Goal: Information Seeking & Learning: Learn about a topic

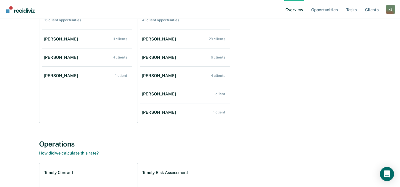
scroll to position [89, 0]
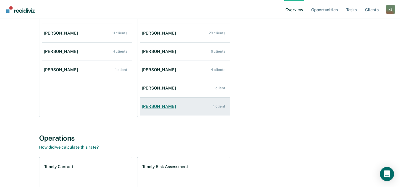
click at [162, 107] on div "[PERSON_NAME]" at bounding box center [160, 106] width 36 height 5
